Goal: Information Seeking & Learning: Compare options

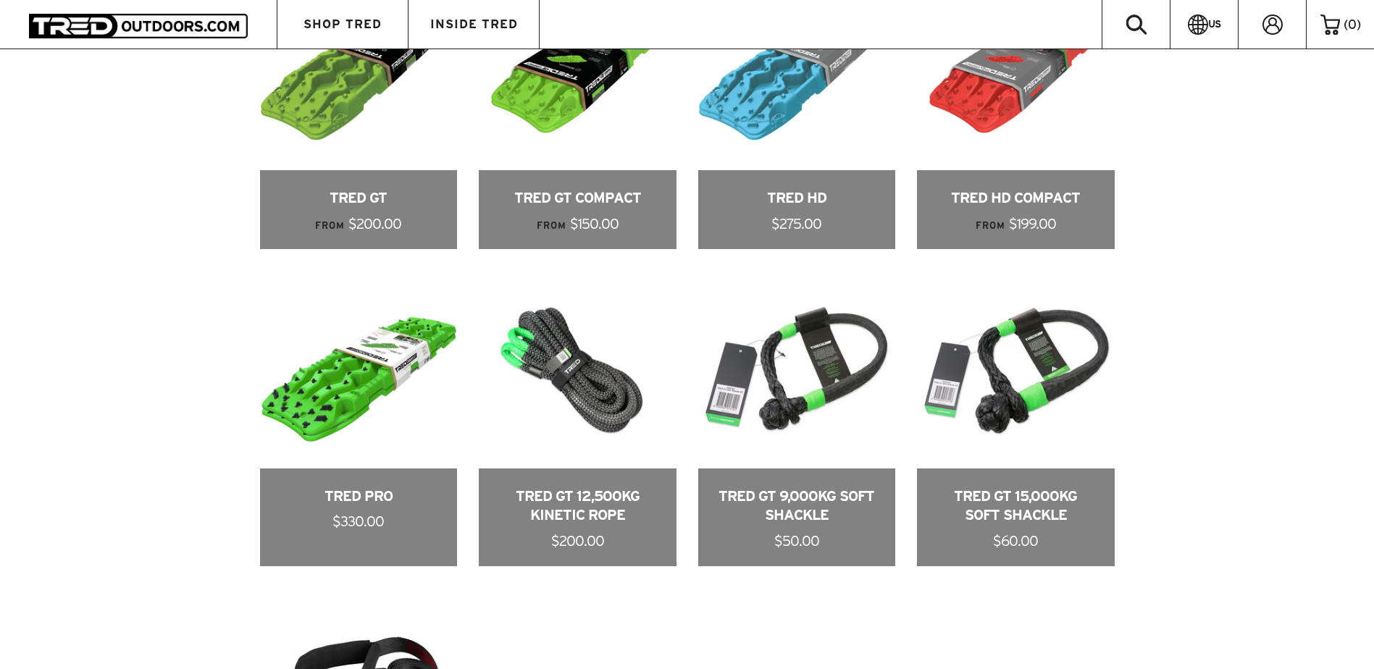
scroll to position [869, 0]
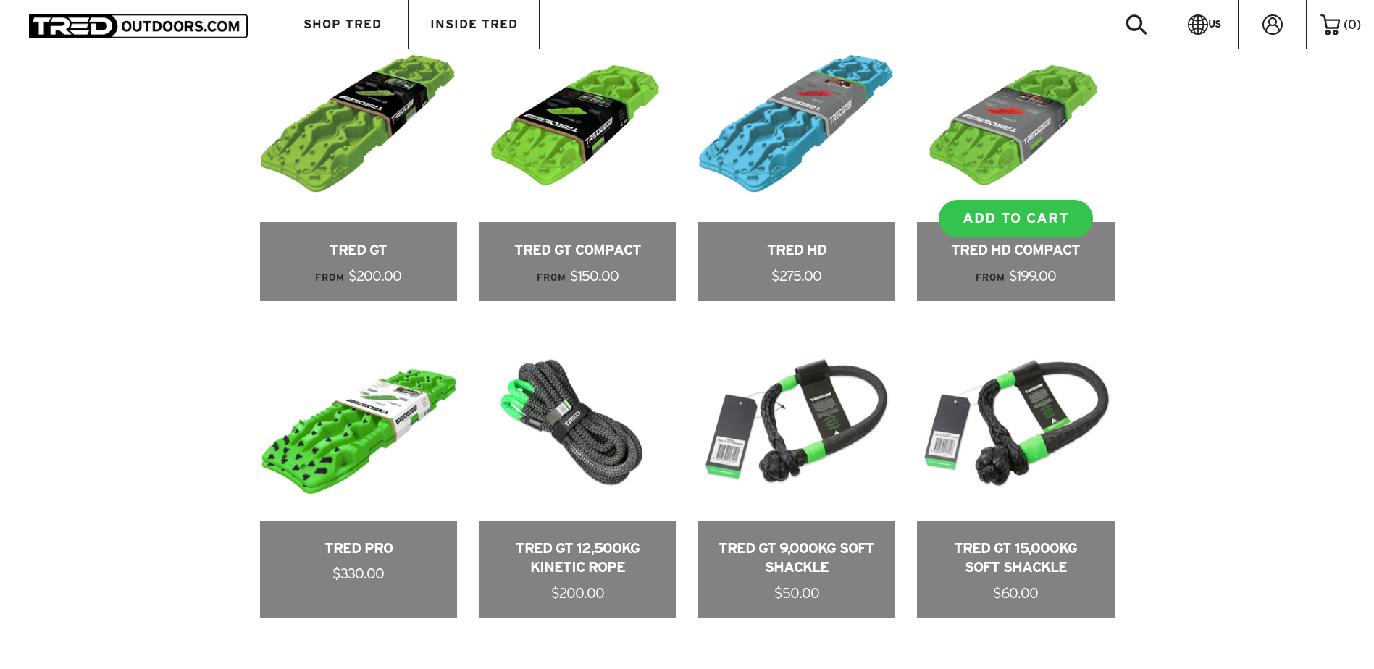
click at [990, 125] on link at bounding box center [1016, 163] width 198 height 276
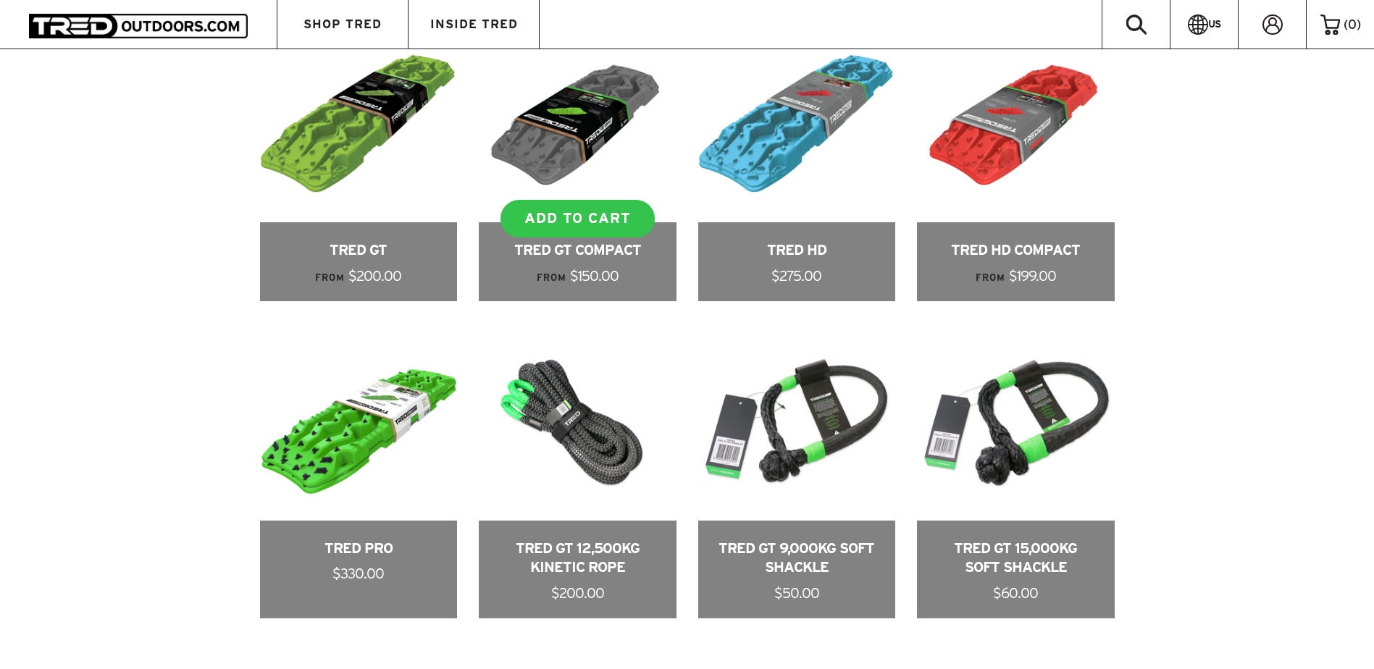
click at [583, 128] on link at bounding box center [578, 163] width 198 height 276
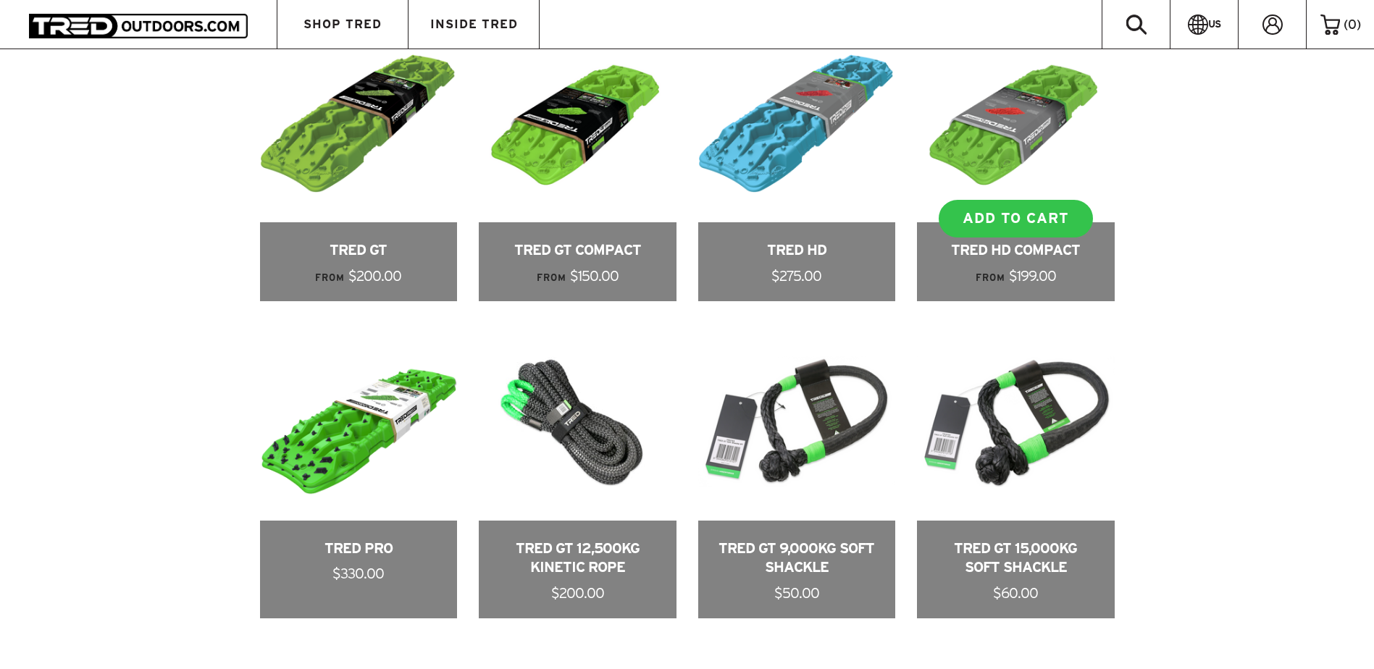
click at [989, 130] on link at bounding box center [1016, 163] width 198 height 276
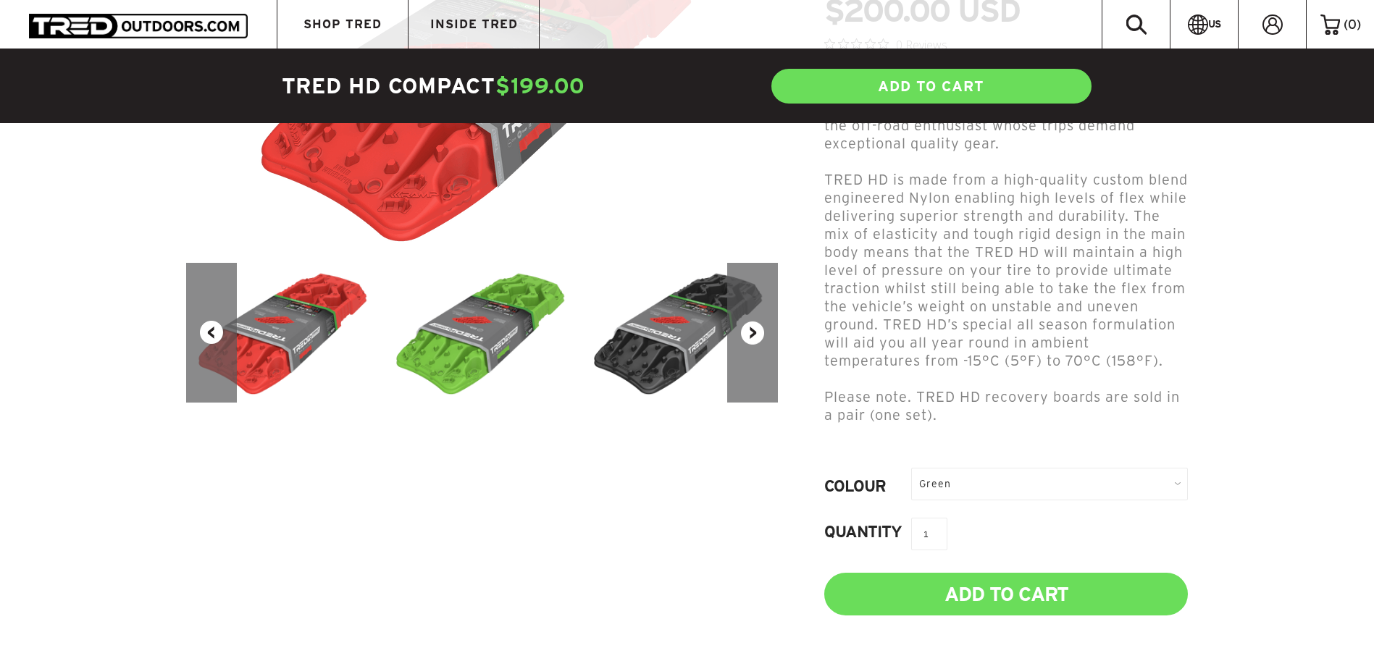
scroll to position [290, 0]
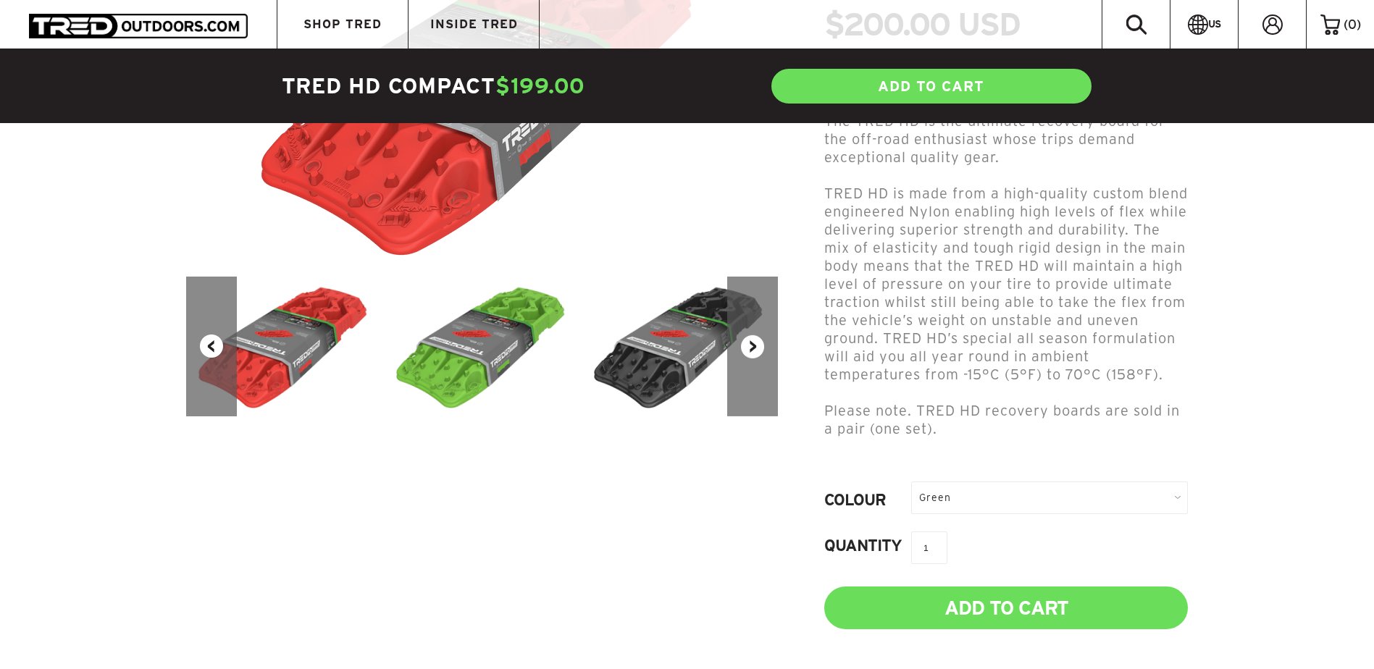
click at [682, 348] on img at bounding box center [680, 347] width 198 height 140
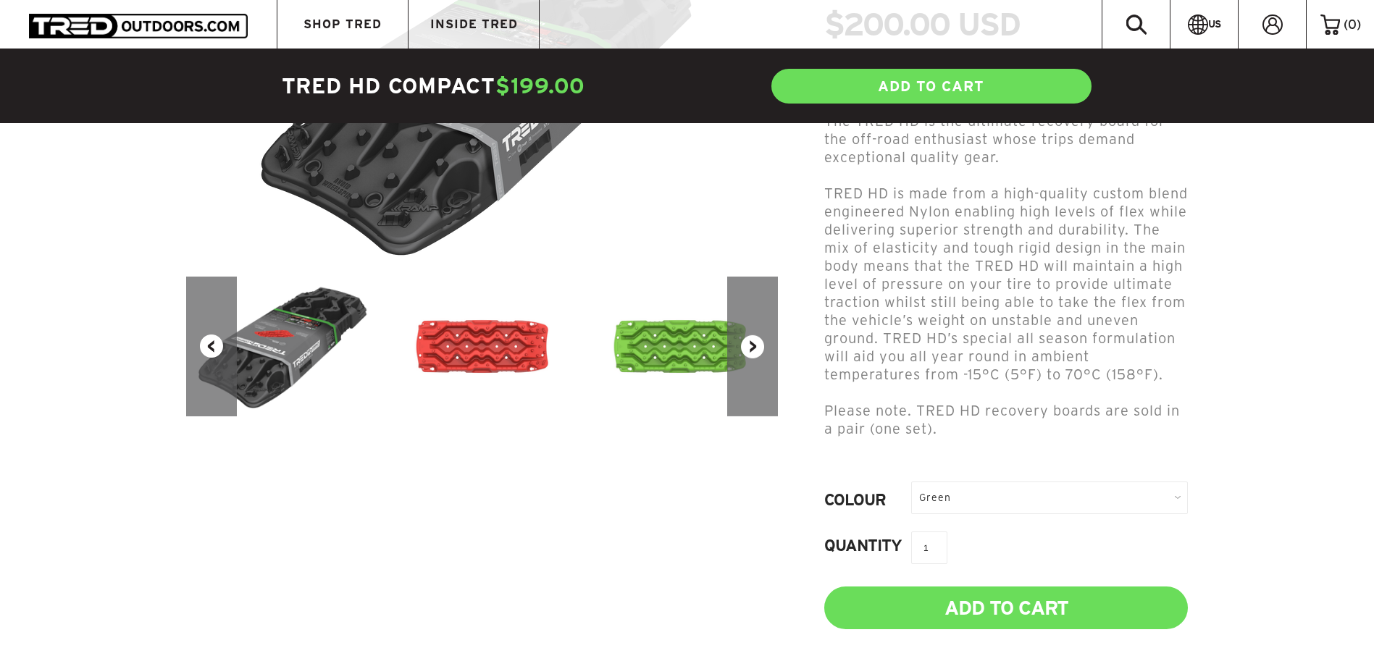
click at [757, 345] on button "Next" at bounding box center [752, 347] width 51 height 140
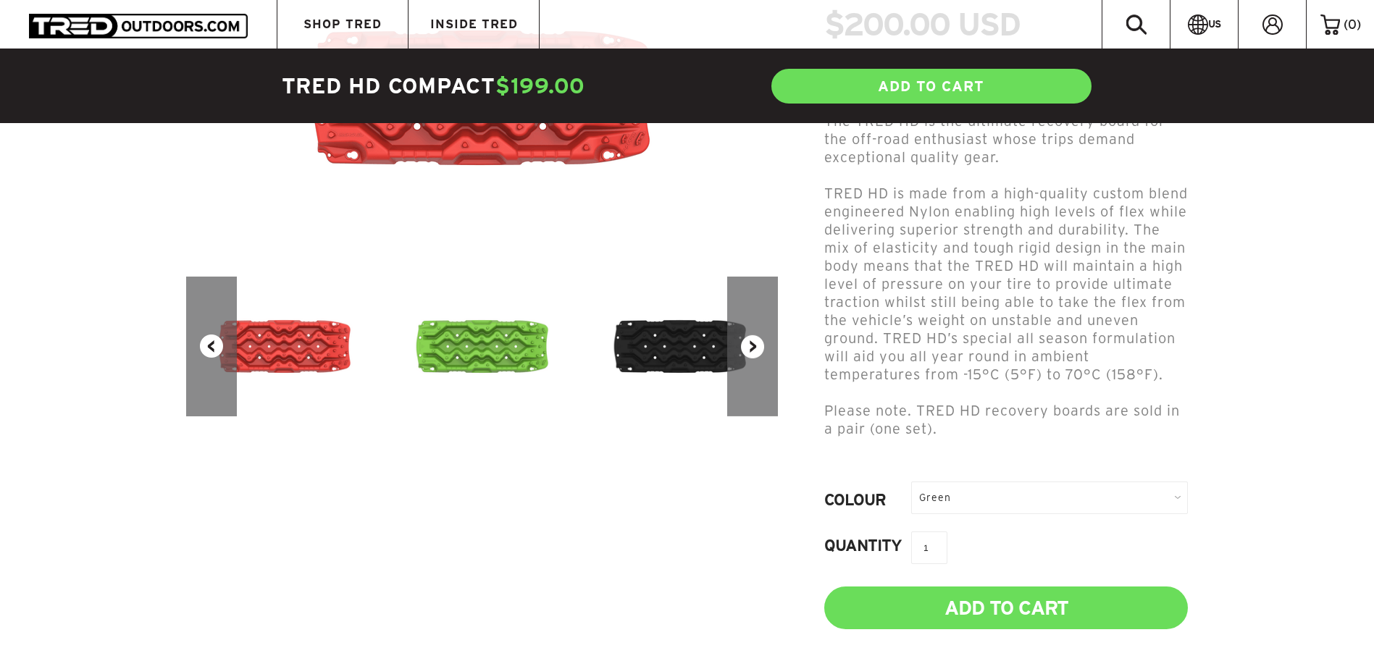
click at [757, 345] on button "Next" at bounding box center [752, 347] width 51 height 140
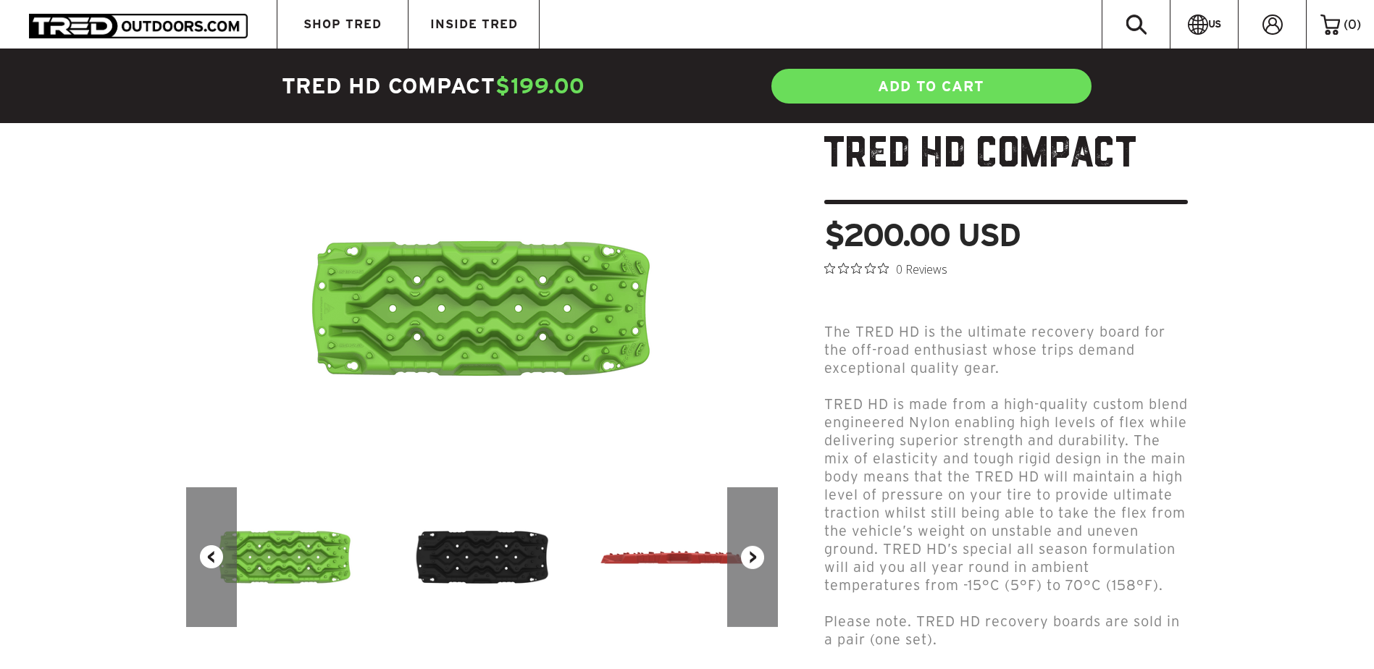
scroll to position [72, 0]
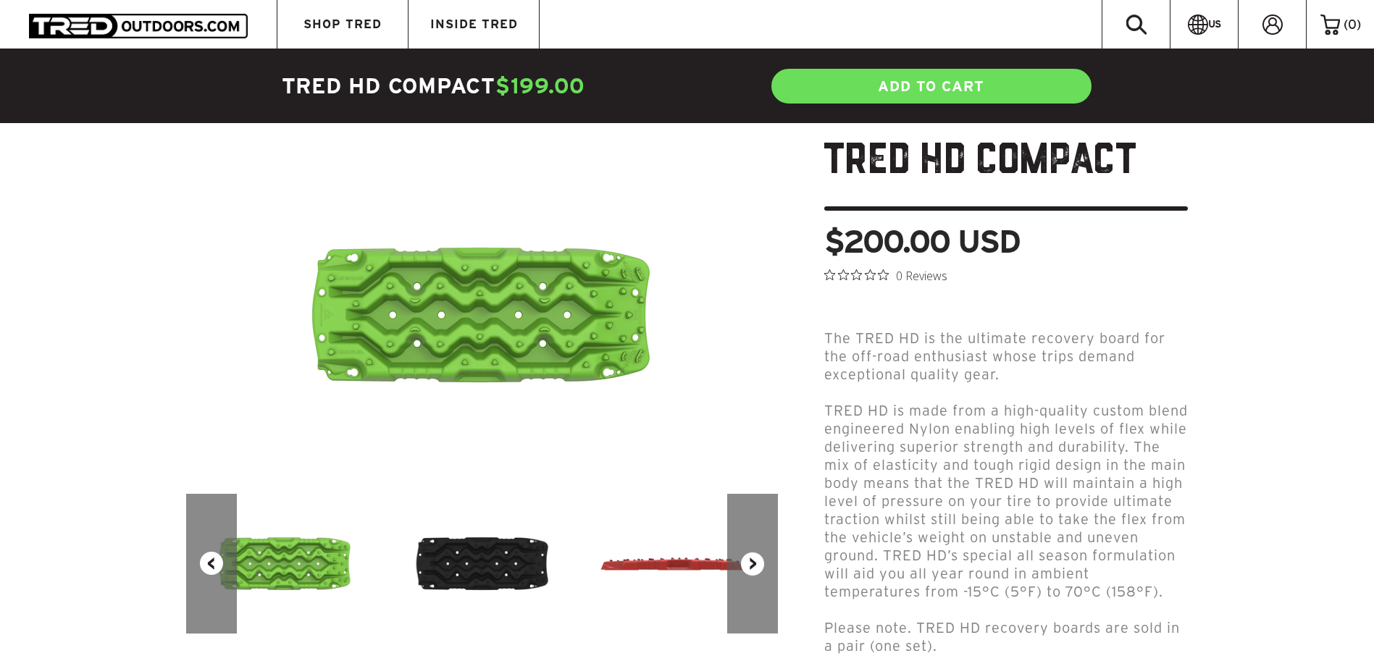
click at [762, 560] on button "Next" at bounding box center [752, 564] width 51 height 140
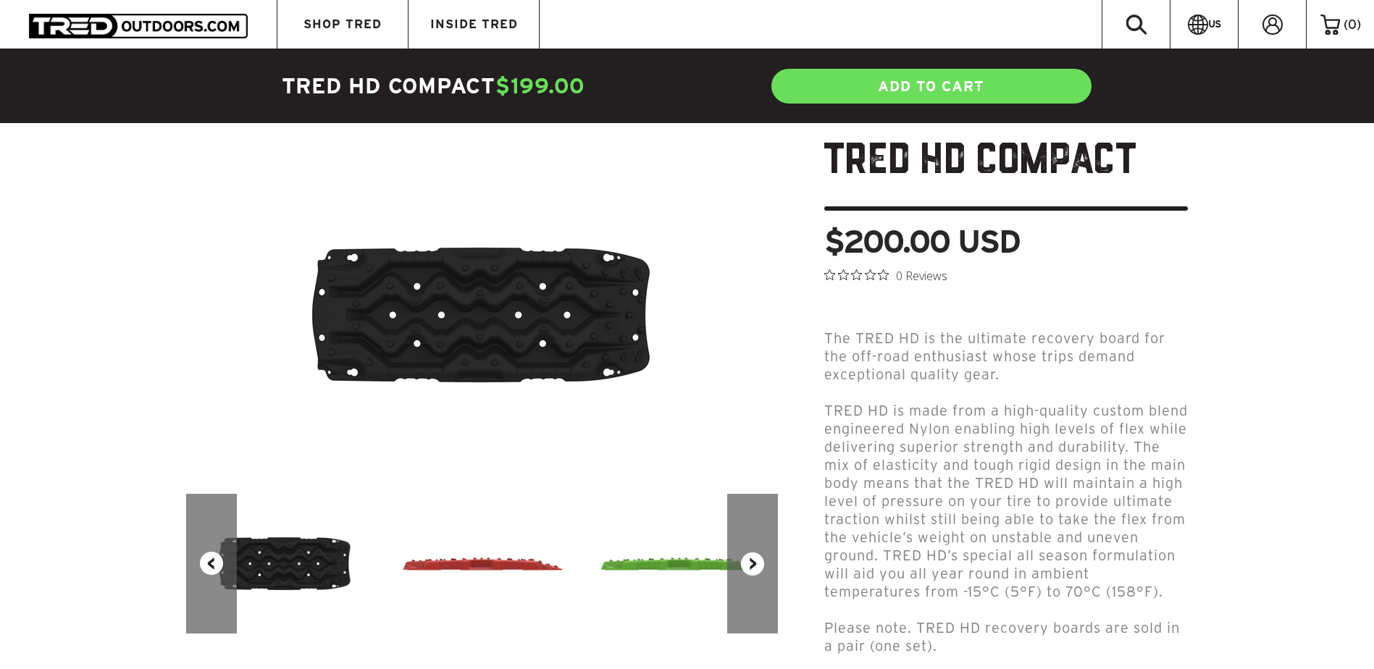
click at [762, 560] on button "Next" at bounding box center [752, 564] width 51 height 140
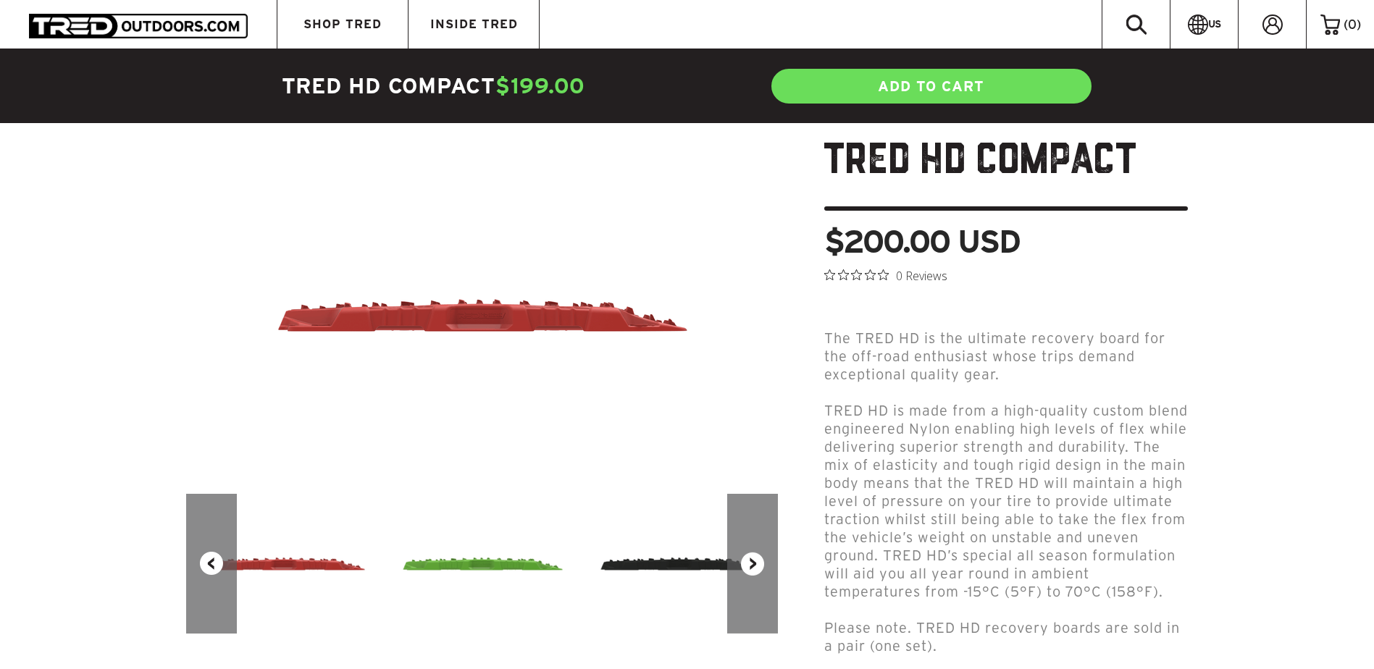
click at [762, 560] on button "Next" at bounding box center [752, 564] width 51 height 140
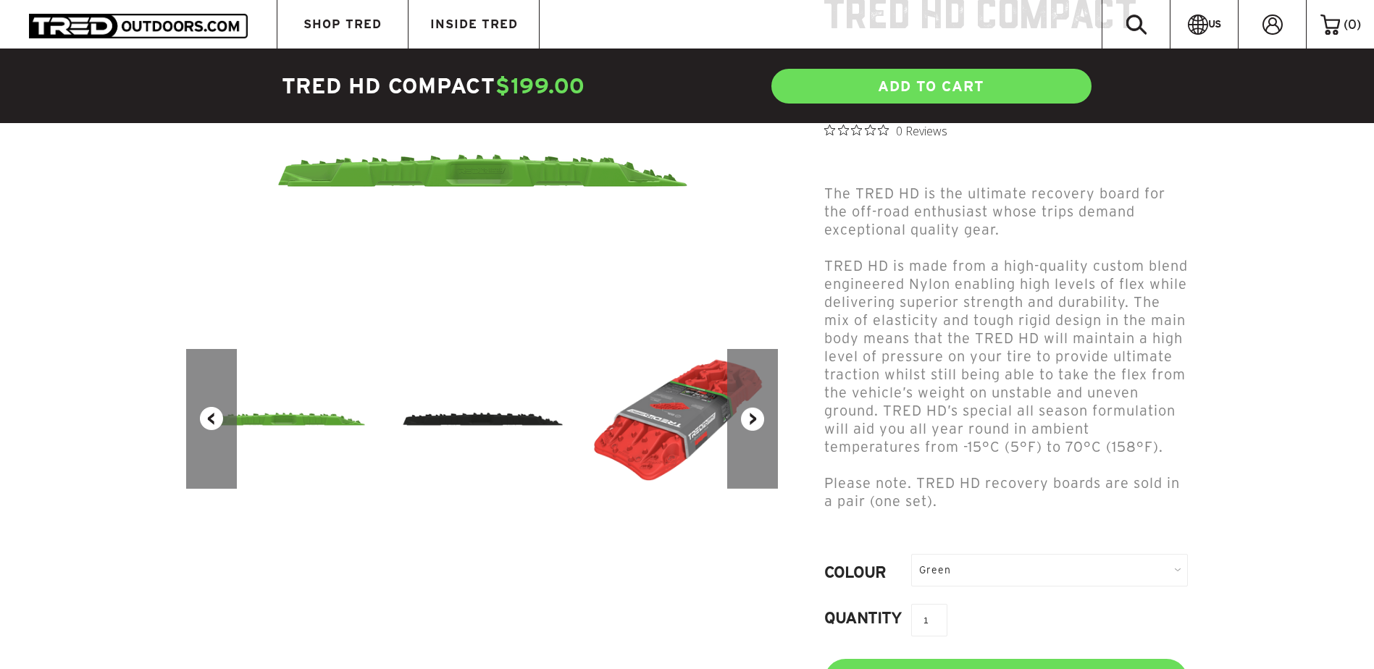
scroll to position [362, 0]
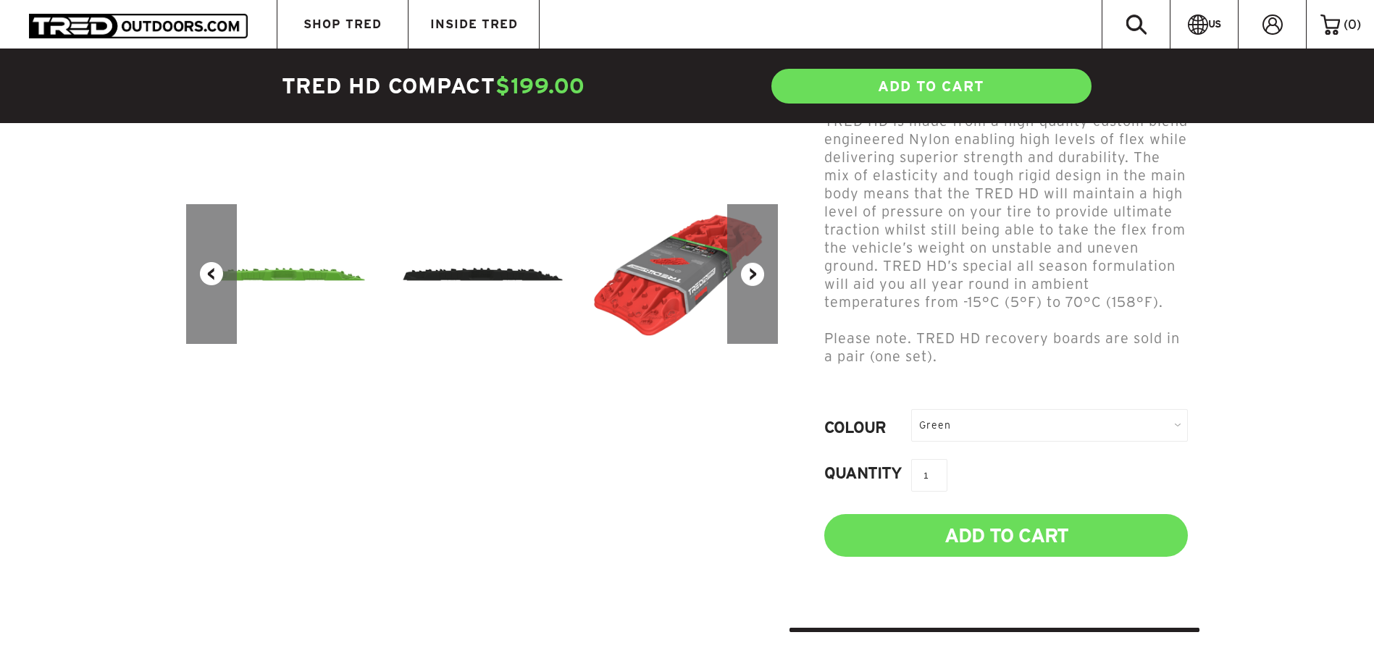
click at [1176, 416] on div "Green" at bounding box center [1049, 425] width 277 height 33
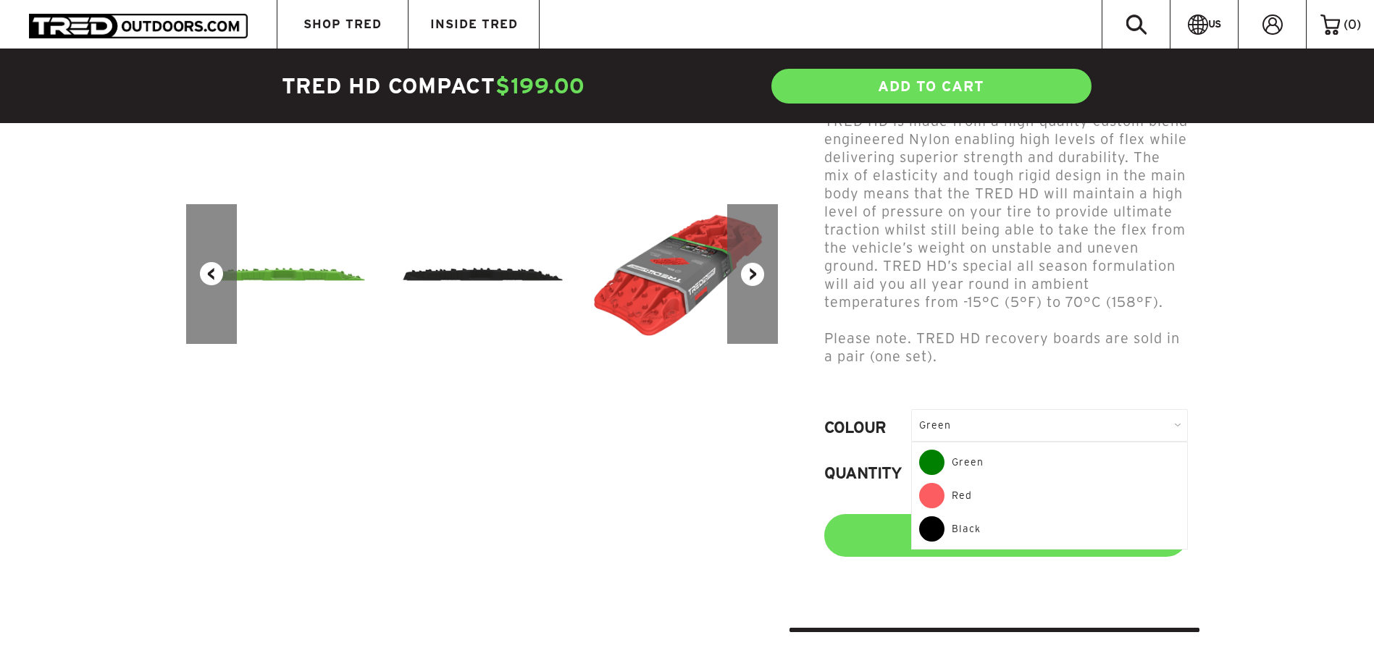
click at [1176, 416] on div "Green" at bounding box center [1049, 425] width 277 height 33
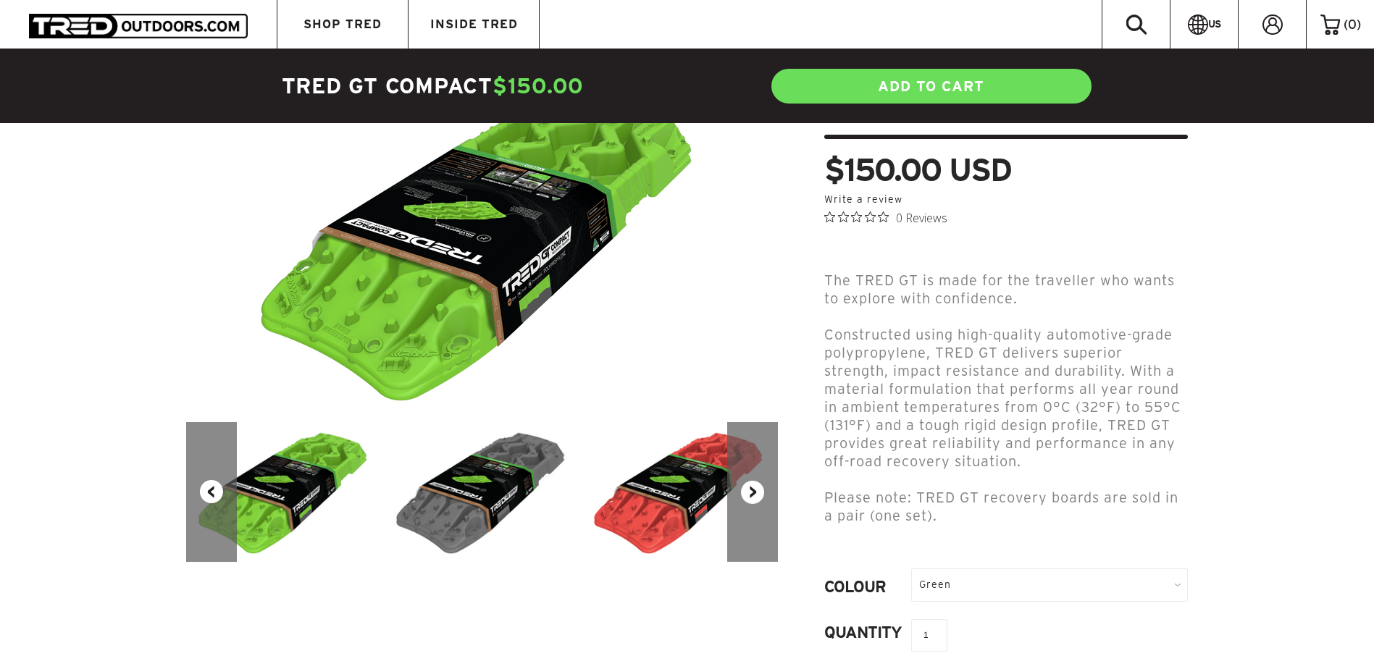
scroll to position [145, 0]
click at [1052, 568] on div "Green" at bounding box center [1049, 584] width 277 height 33
click at [1050, 568] on div "Green" at bounding box center [1049, 584] width 277 height 33
click at [509, 486] on img at bounding box center [483, 491] width 198 height 140
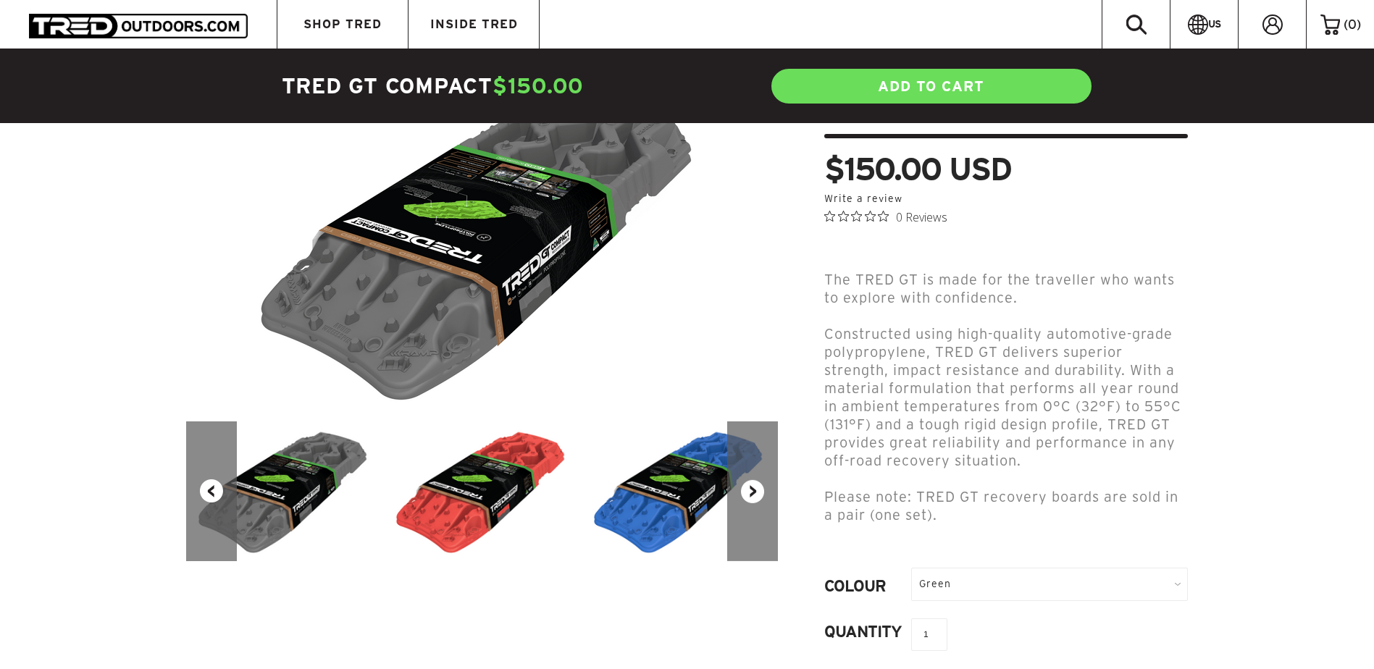
click at [756, 492] on button "Next" at bounding box center [752, 491] width 51 height 140
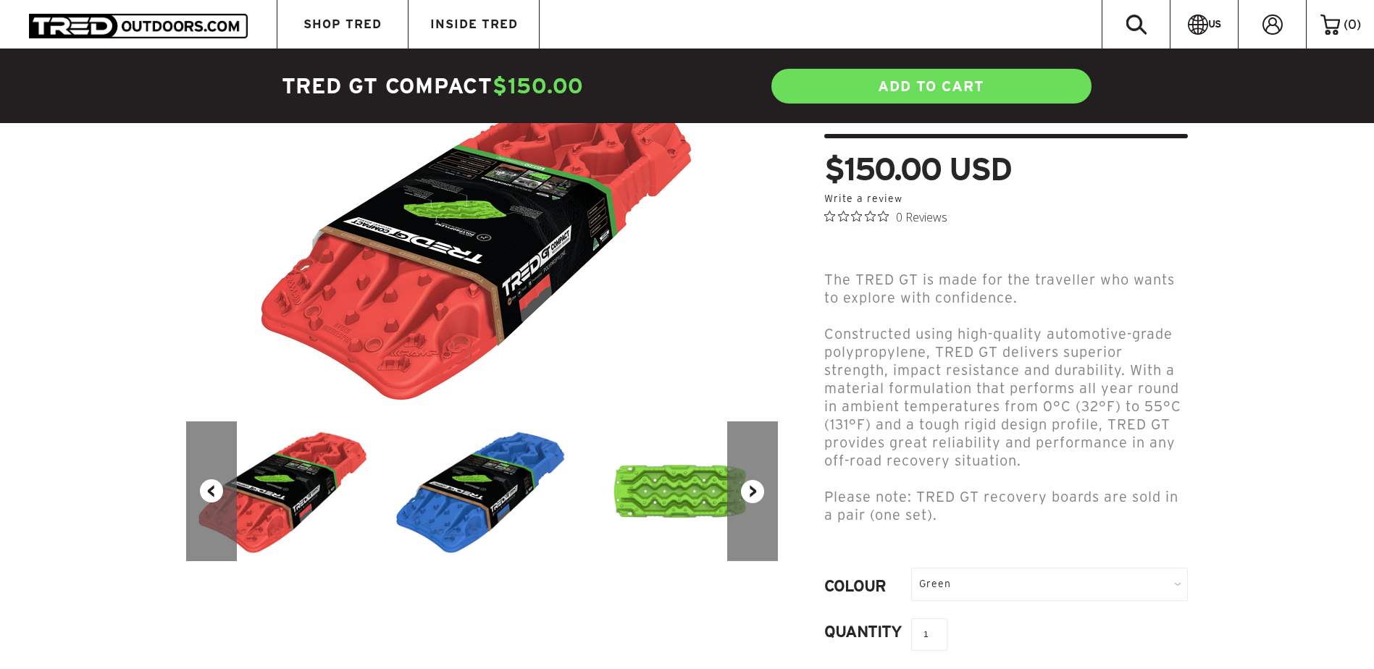
click at [756, 492] on button "Next" at bounding box center [752, 491] width 51 height 140
click at [755, 492] on button "Next" at bounding box center [752, 491] width 51 height 140
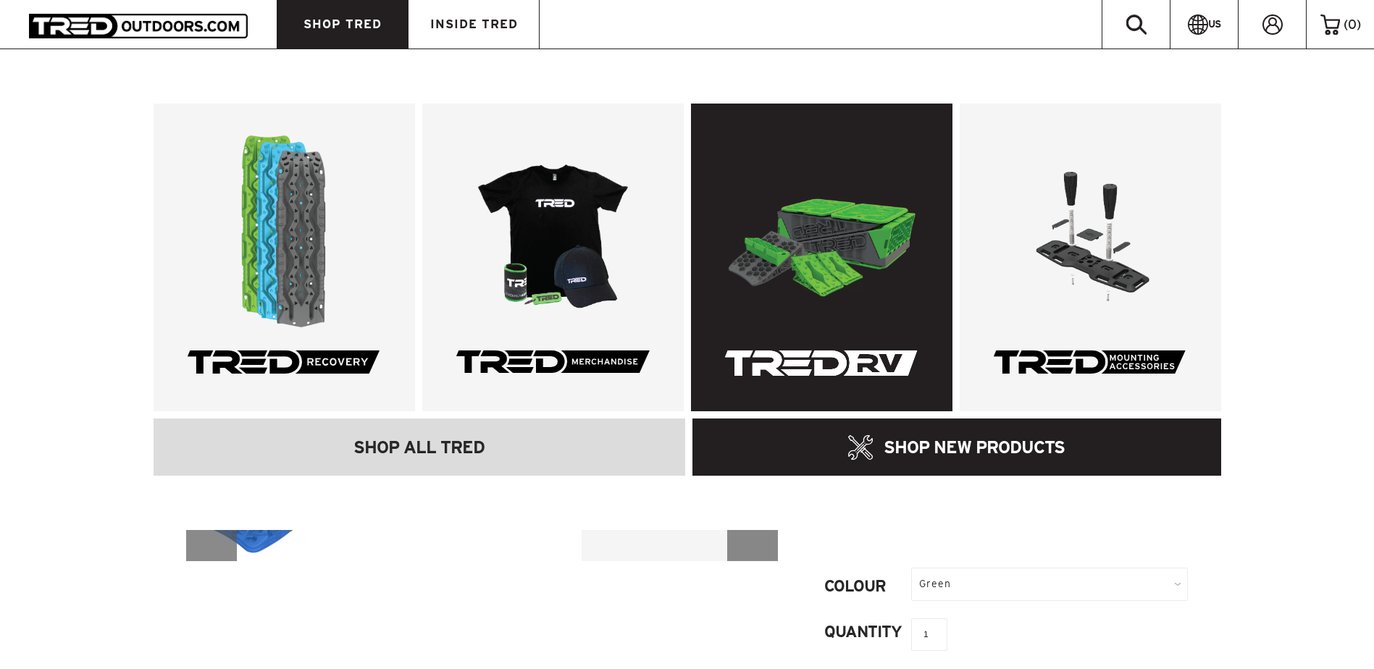
click at [823, 235] on link at bounding box center [821, 258] width 261 height 308
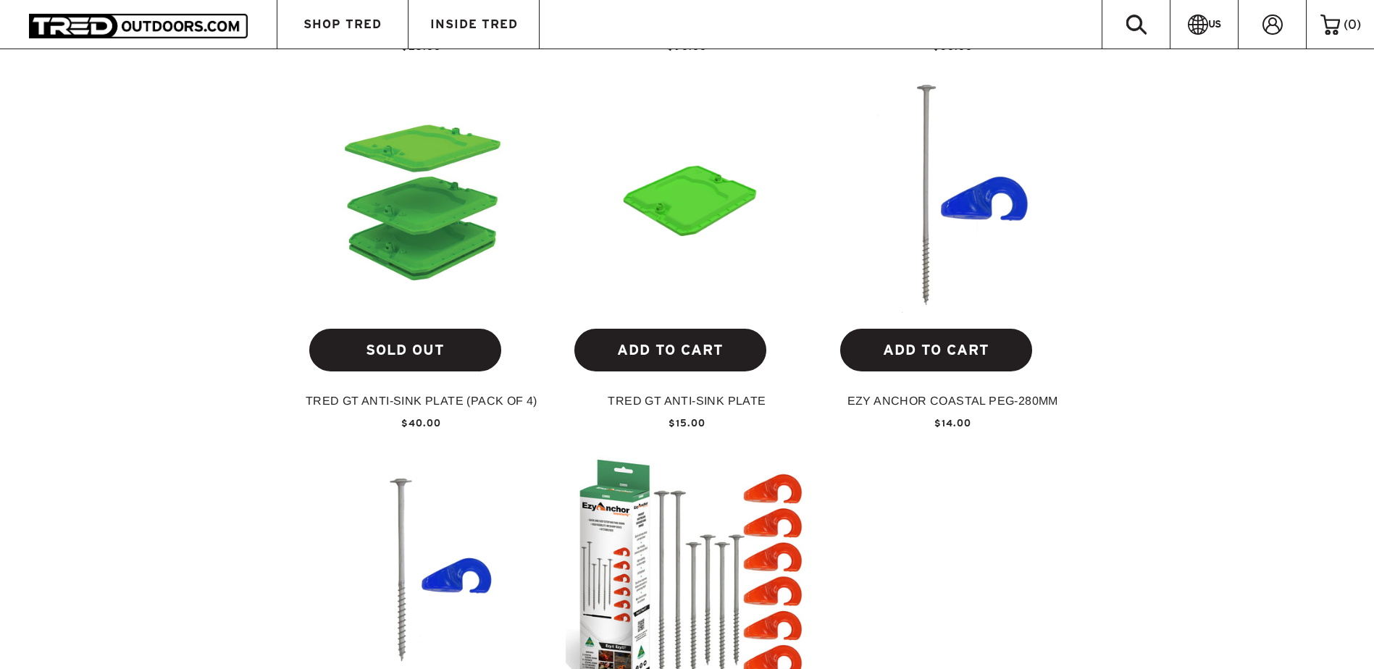
scroll to position [1448, 0]
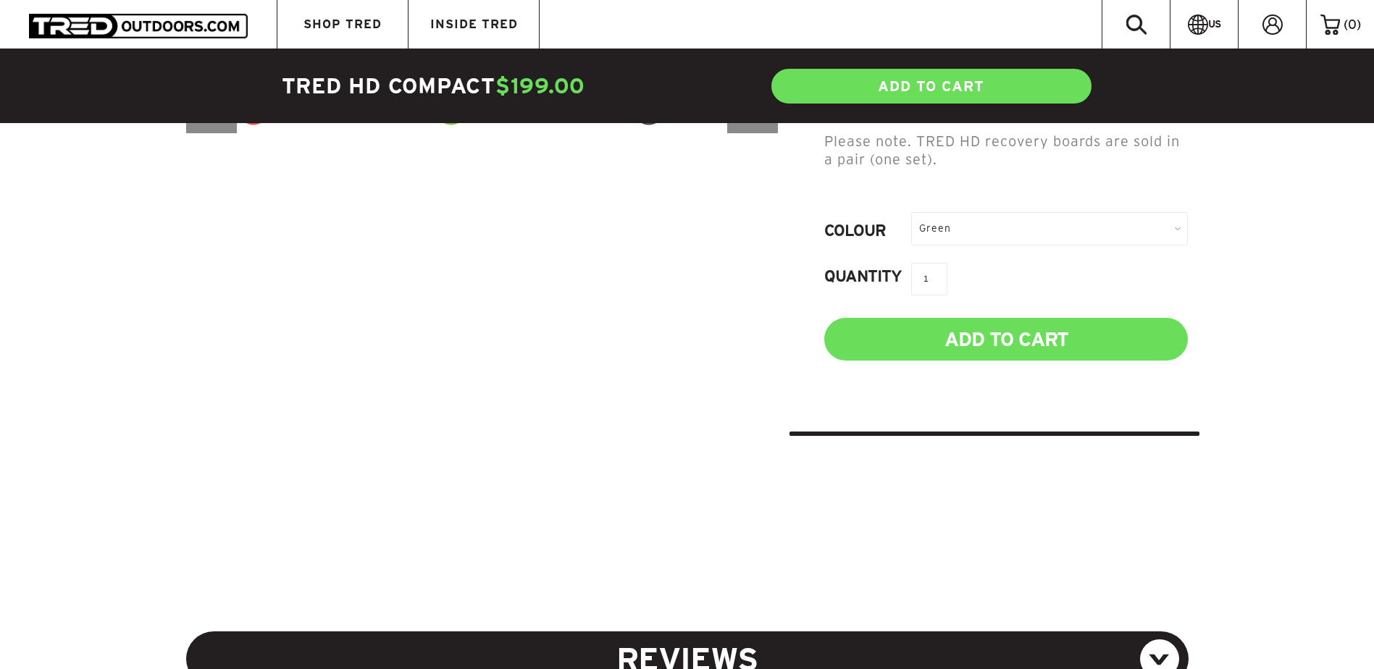
scroll to position [579, 0]
